Goal: Find specific page/section: Find specific page/section

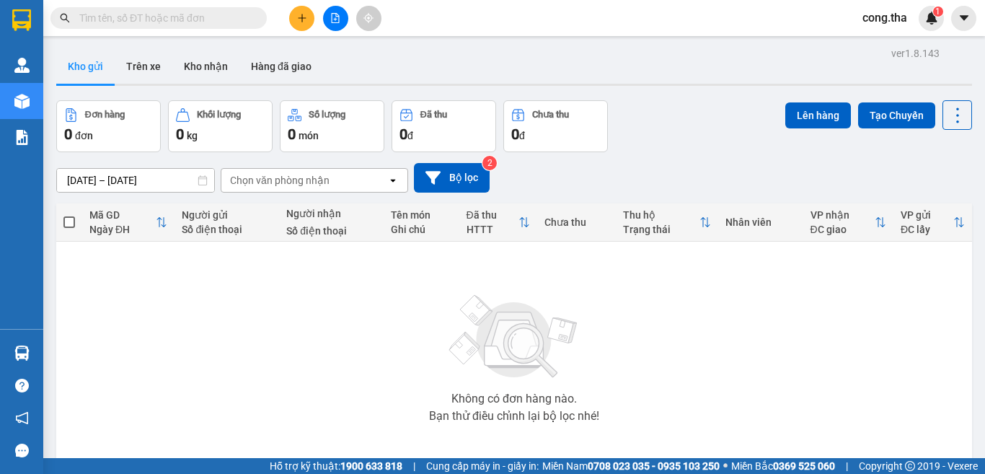
click at [166, 22] on input "text" at bounding box center [164, 18] width 170 height 16
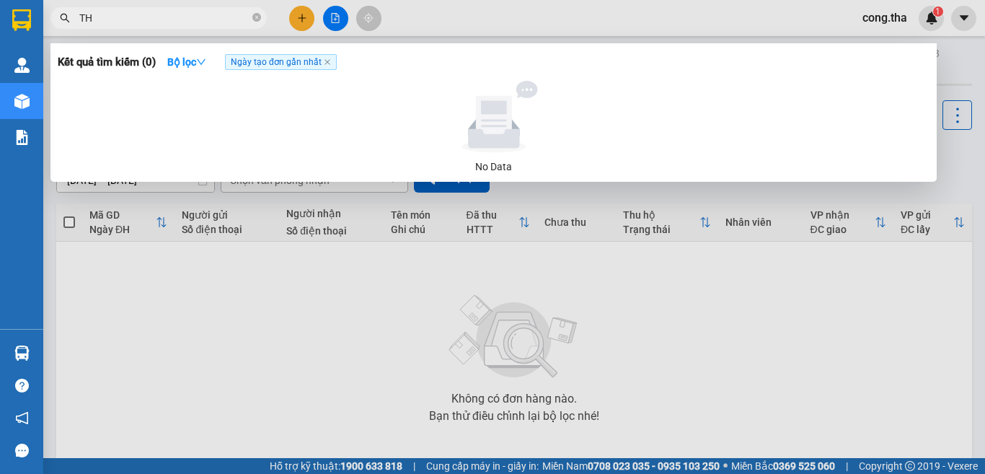
paste input "Ị"
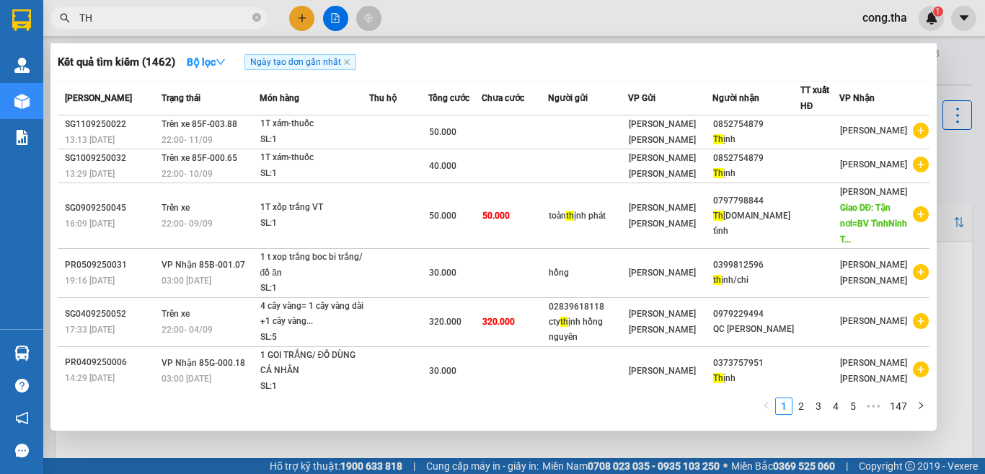
type input "T"
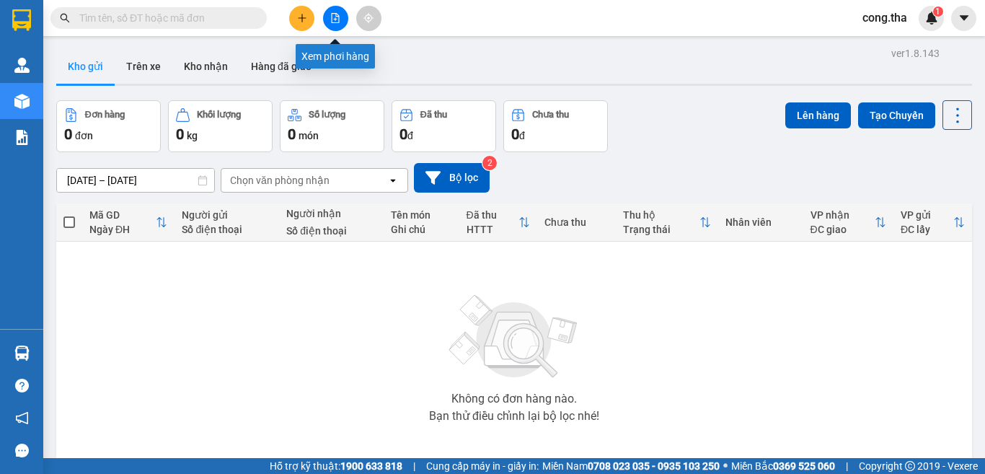
click at [339, 24] on button at bounding box center [335, 18] width 25 height 25
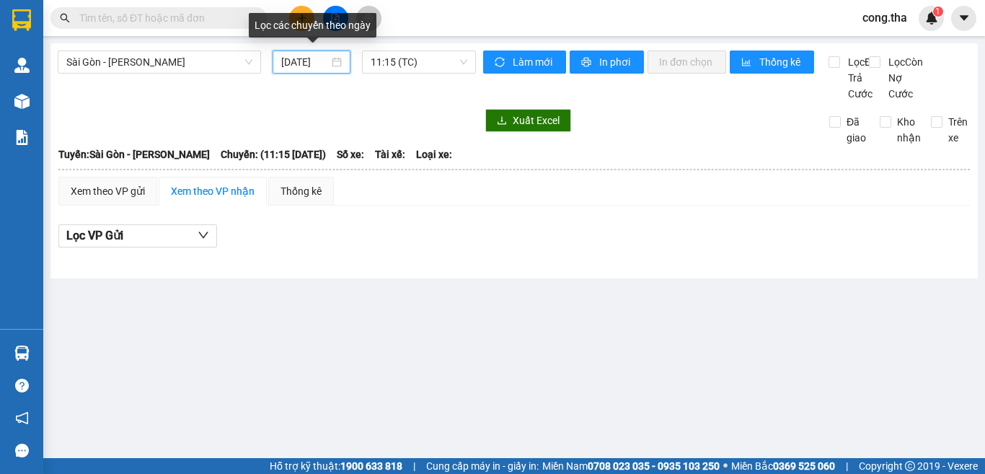
click at [319, 63] on input "[DATE]" at bounding box center [305, 62] width 48 height 16
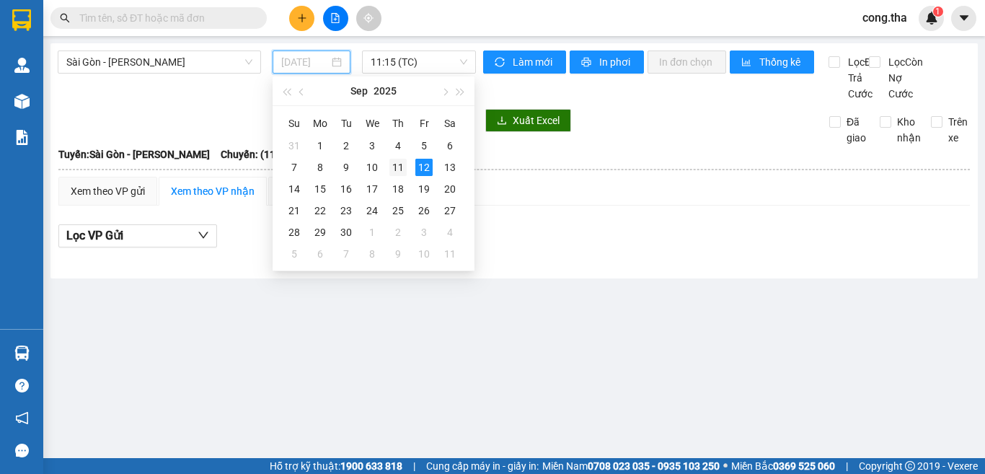
click at [394, 168] on div "11" at bounding box center [397, 167] width 17 height 17
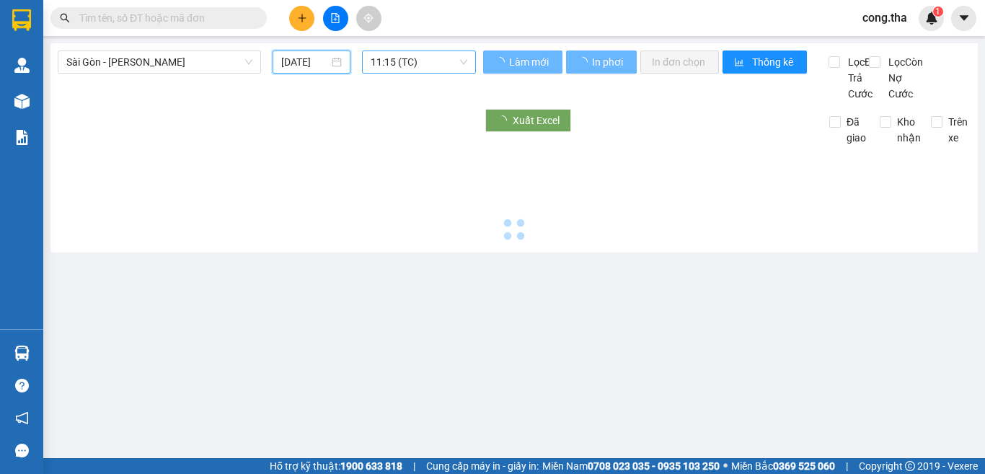
type input "[DATE]"
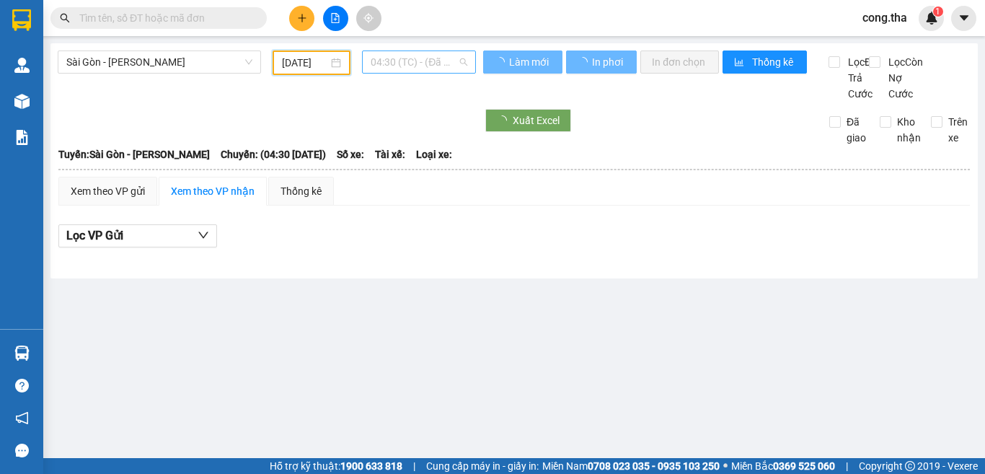
click at [423, 64] on span "04:30 (TC) - (Đã hủy)" at bounding box center [419, 62] width 97 height 22
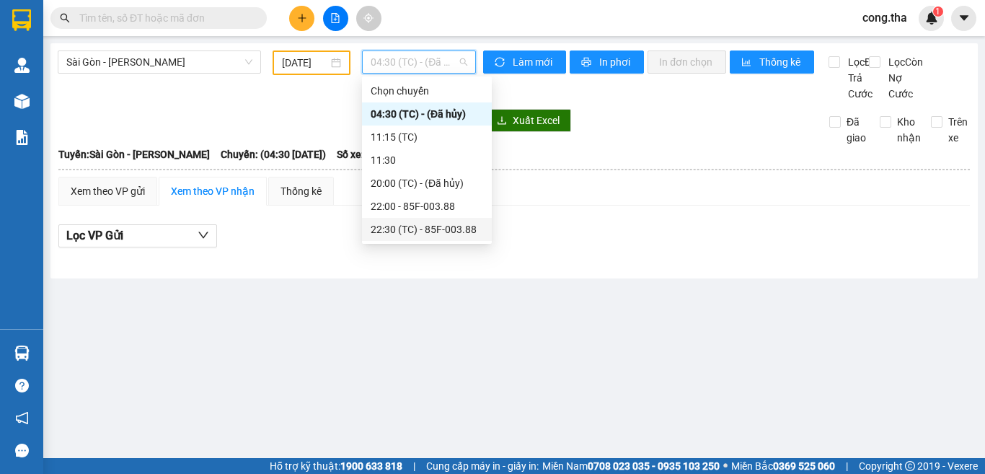
click at [423, 234] on div "22:30 (TC) - 85F-003.88" at bounding box center [427, 229] width 112 height 16
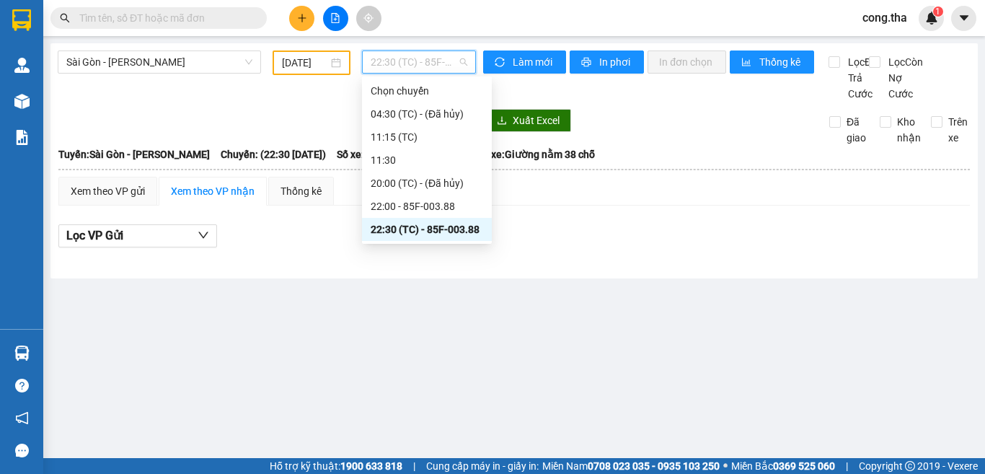
click at [398, 63] on span "22:30 (TC) - 85F-003.88" at bounding box center [419, 62] width 97 height 22
click at [409, 207] on div "22:00 - 85F-003.88" at bounding box center [427, 206] width 112 height 16
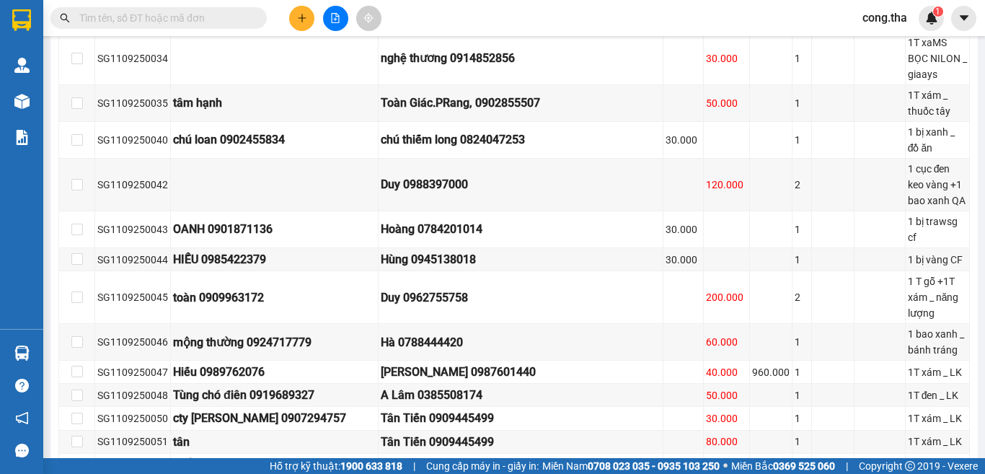
scroll to position [1836, 0]
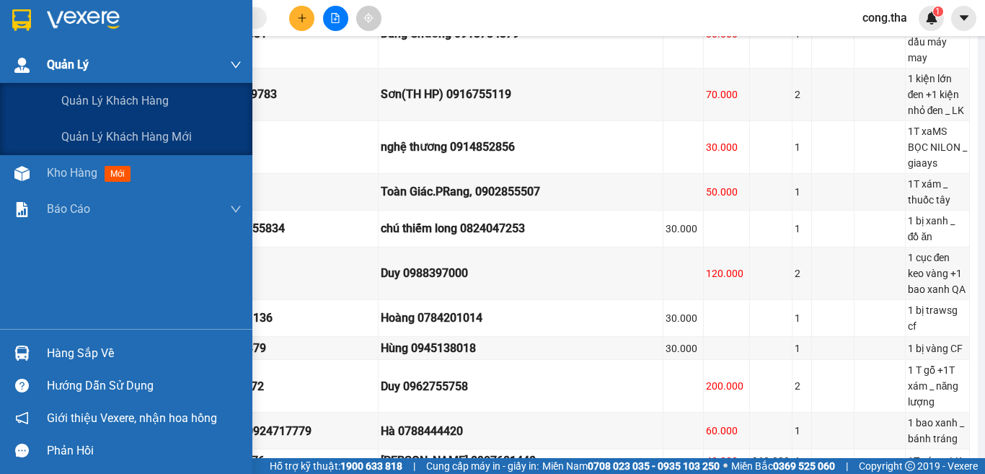
click at [70, 69] on span "Quản Lý" at bounding box center [68, 65] width 42 height 18
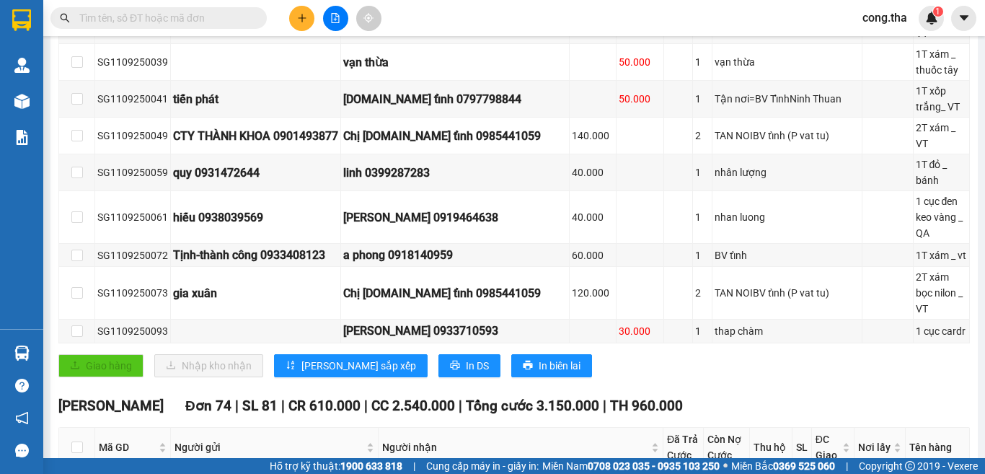
scroll to position [0, 0]
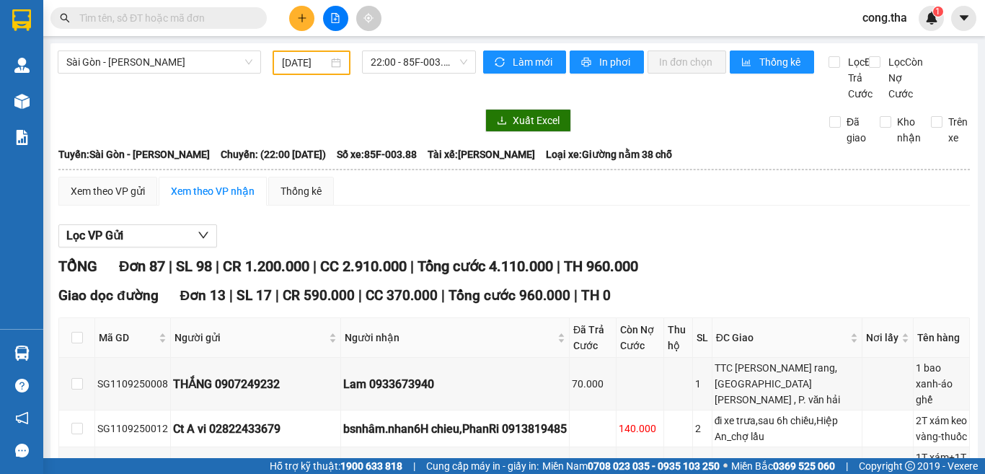
click at [298, 18] on icon "plus" at bounding box center [302, 18] width 10 height 10
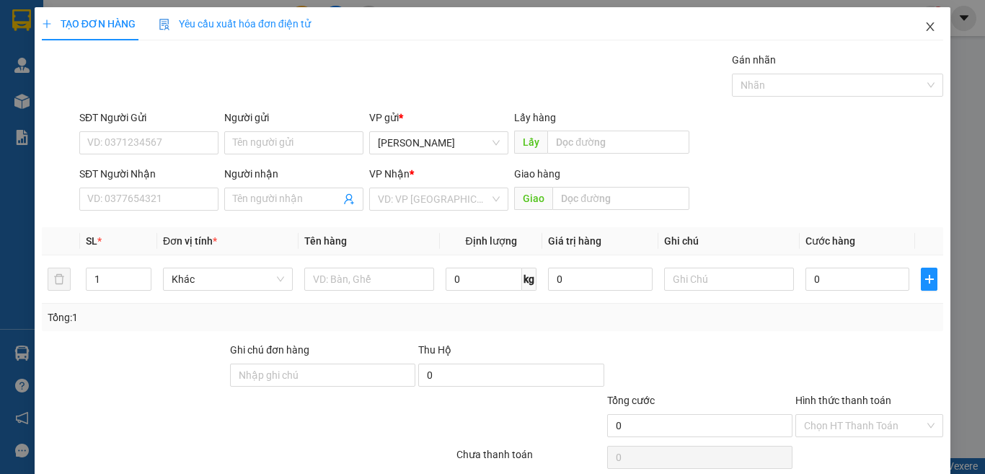
click at [924, 30] on icon "close" at bounding box center [930, 27] width 12 height 12
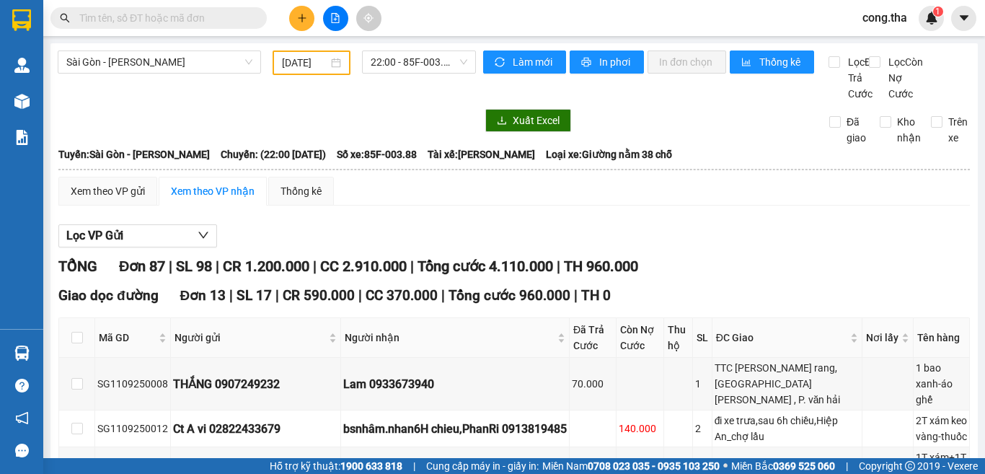
click at [916, 23] on span "cong.tha" at bounding box center [885, 18] width 68 height 18
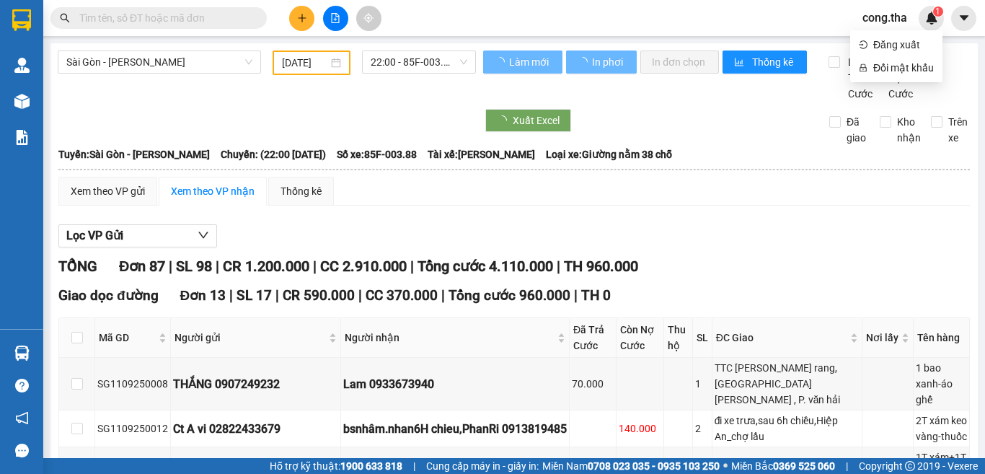
click at [114, 8] on span at bounding box center [158, 18] width 216 height 22
click at [112, 23] on input "text" at bounding box center [164, 18] width 170 height 16
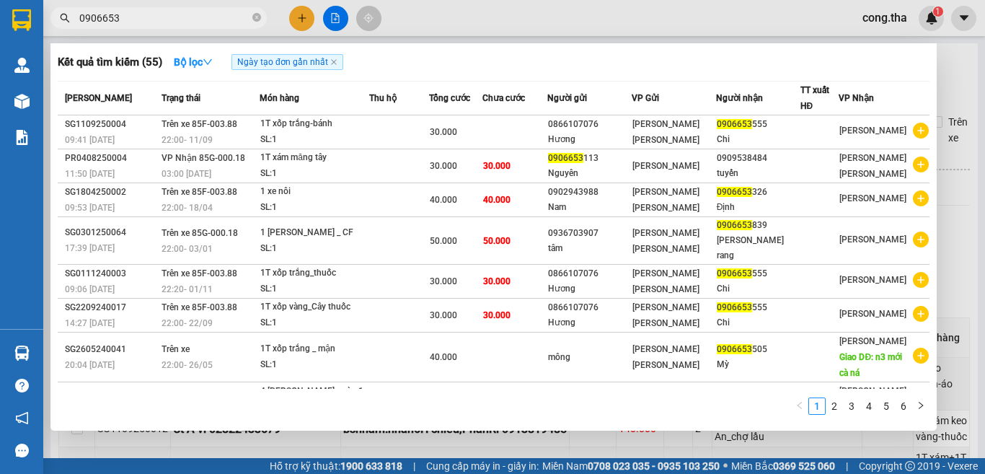
drag, startPoint x: 125, startPoint y: 19, endPoint x: 0, endPoint y: 74, distance: 136.6
click at [0, 74] on section "Kết quả tìm kiếm ( 55 ) Bộ lọc Ngày tạo đơn gần nhất Mã ĐH Trạng thái Món hàng …" at bounding box center [492, 237] width 985 height 474
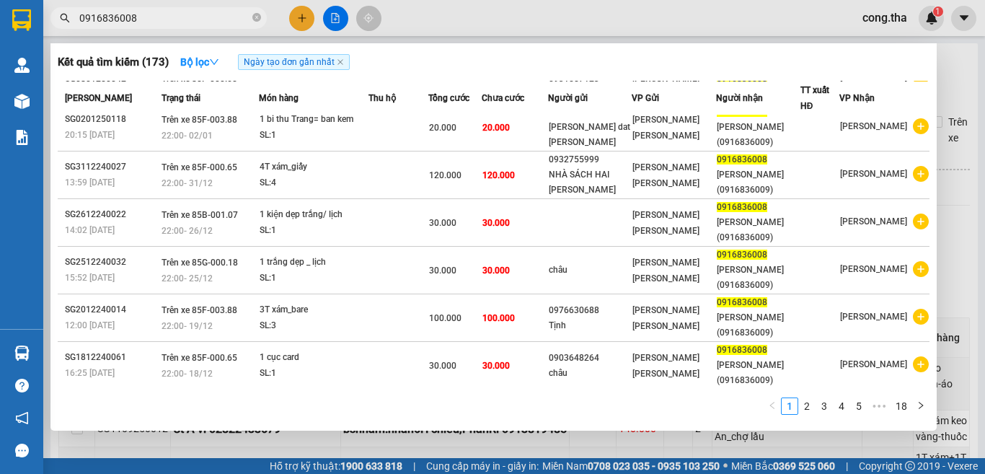
scroll to position [7, 0]
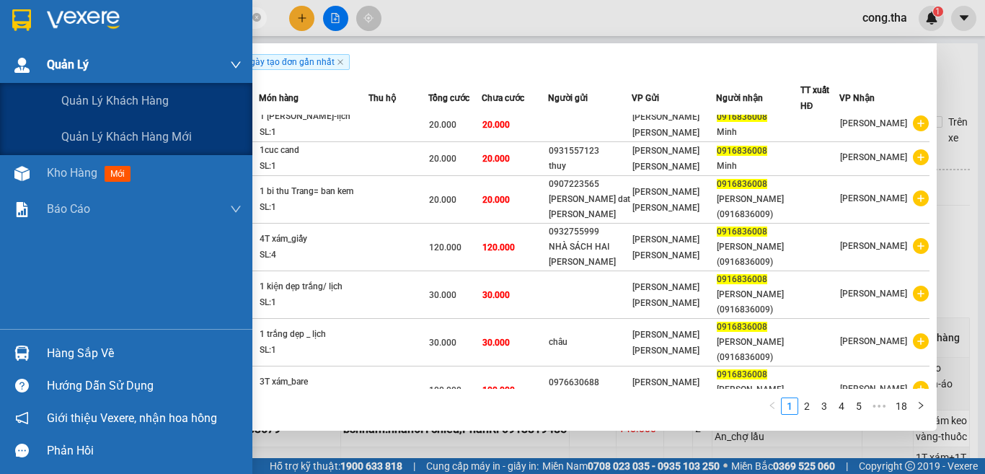
drag, startPoint x: 156, startPoint y: 15, endPoint x: 13, endPoint y: 56, distance: 149.3
click at [13, 56] on section "Kết quả tìm kiếm ( 173 ) Bộ lọc Ngày tạo đơn gần nhất Mã ĐH Trạng thái Món hàng…" at bounding box center [492, 237] width 985 height 474
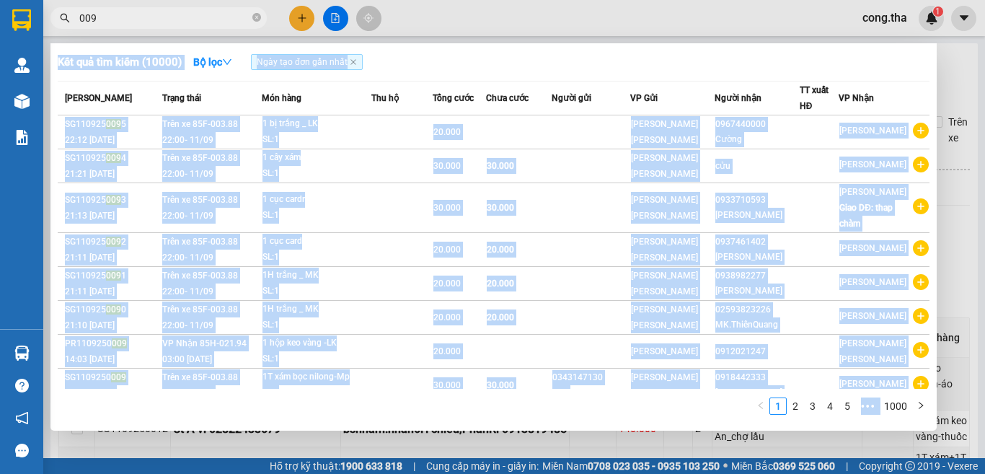
drag, startPoint x: 114, startPoint y: 5, endPoint x: 69, endPoint y: 23, distance: 48.9
click at [69, 23] on div "Kết quả tìm kiếm ( 10000 ) Bộ lọc Ngày tạo đơn gần nhất Mã ĐH Trạng thái Món hà…" at bounding box center [140, 18] width 281 height 25
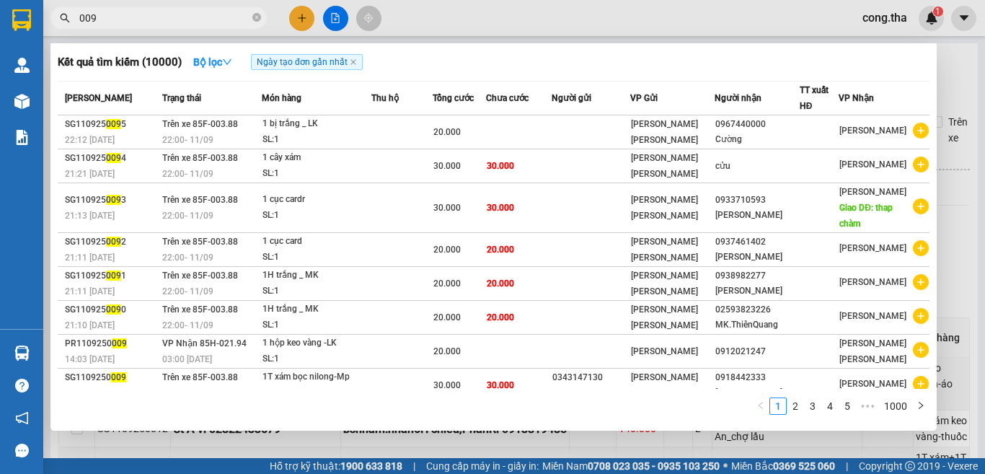
click at [105, 17] on input "009" at bounding box center [164, 18] width 170 height 16
drag, startPoint x: 105, startPoint y: 17, endPoint x: 984, endPoint y: 92, distance: 882.9
click at [281, 31] on div "Kết quả tìm kiếm ( 10000 ) Bộ lọc Ngày tạo đơn gần nhất Mã ĐH Trạng thái Món hà…" at bounding box center [140, 18] width 281 height 25
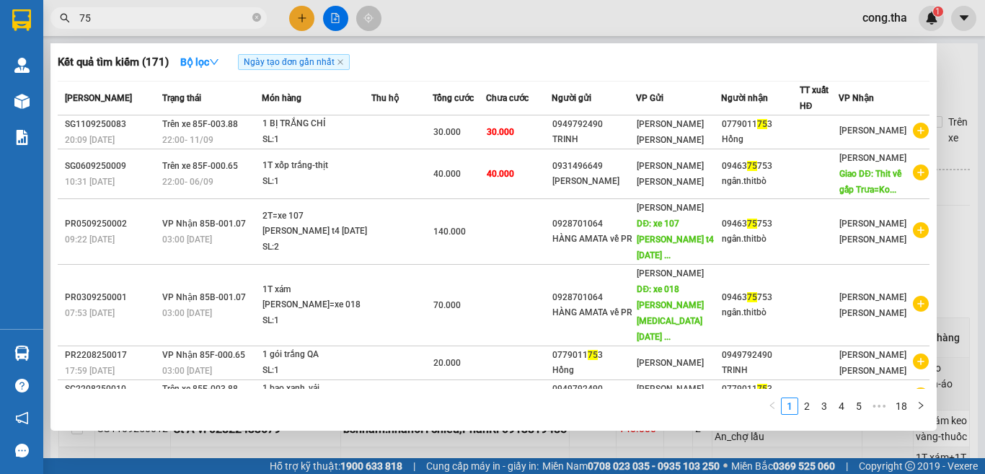
type input "7"
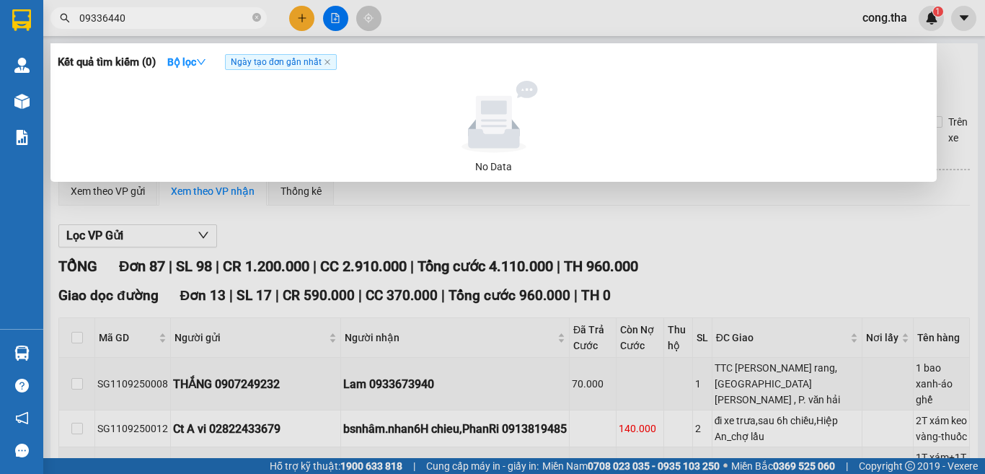
click at [100, 20] on input "09336440" at bounding box center [164, 18] width 170 height 16
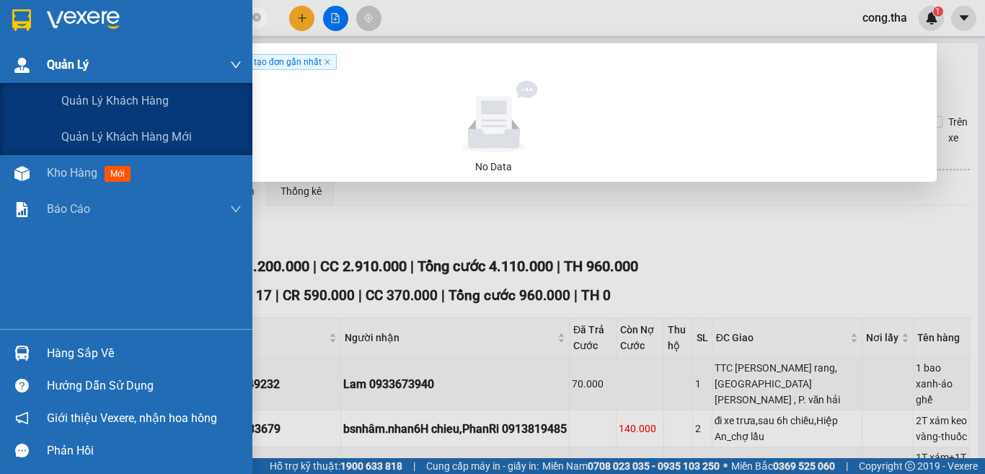
drag, startPoint x: 137, startPoint y: 14, endPoint x: 0, endPoint y: 62, distance: 145.0
click at [0, 62] on section "Kết quả tìm kiếm ( 0 ) Bộ lọc Ngày tạo đơn gần nhất No Data 09336440 cong.tha 1…" at bounding box center [492, 237] width 985 height 474
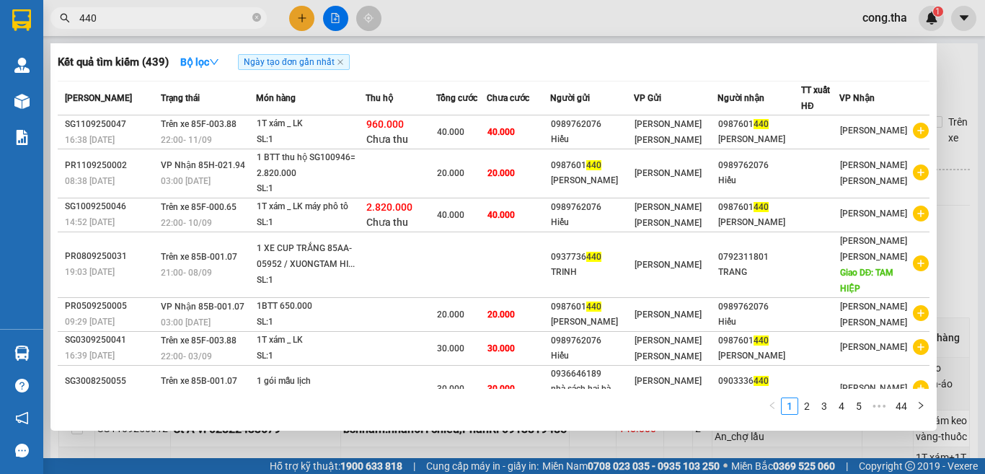
drag, startPoint x: 177, startPoint y: 14, endPoint x: 48, endPoint y: 61, distance: 137.8
click at [48, 31] on div "Kết quả tìm kiếm ( 439 ) Bộ lọc Ngày tạo đơn gần nhất Mã ĐH Trạng thái Món hàng…" at bounding box center [140, 18] width 281 height 25
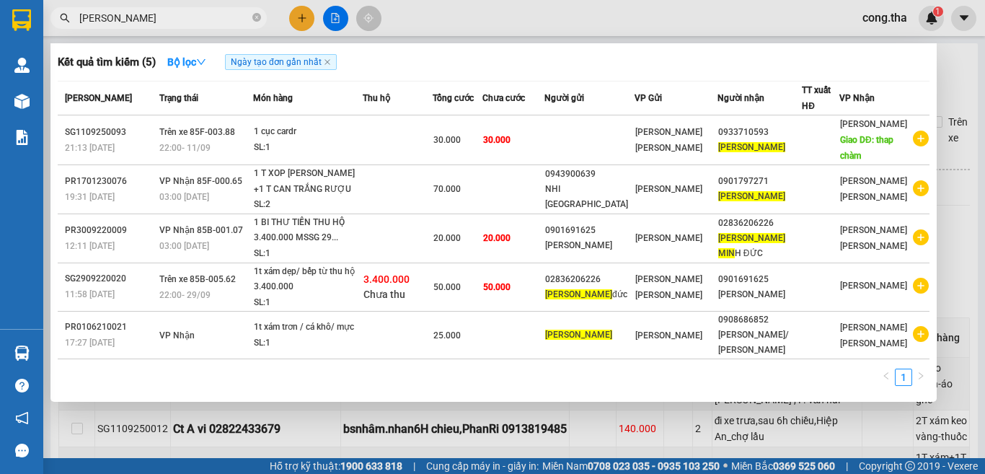
type input "thanh minh"
